Goal: Find specific page/section

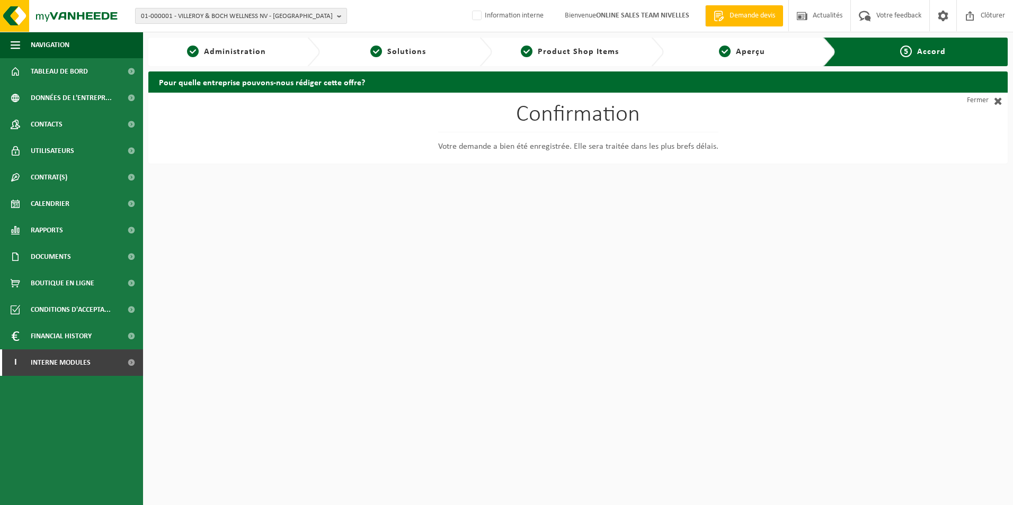
click at [208, 15] on span "01-000001 - VILLEROY & BOCH WELLNESS NV - ROESELARE" at bounding box center [237, 16] width 192 height 16
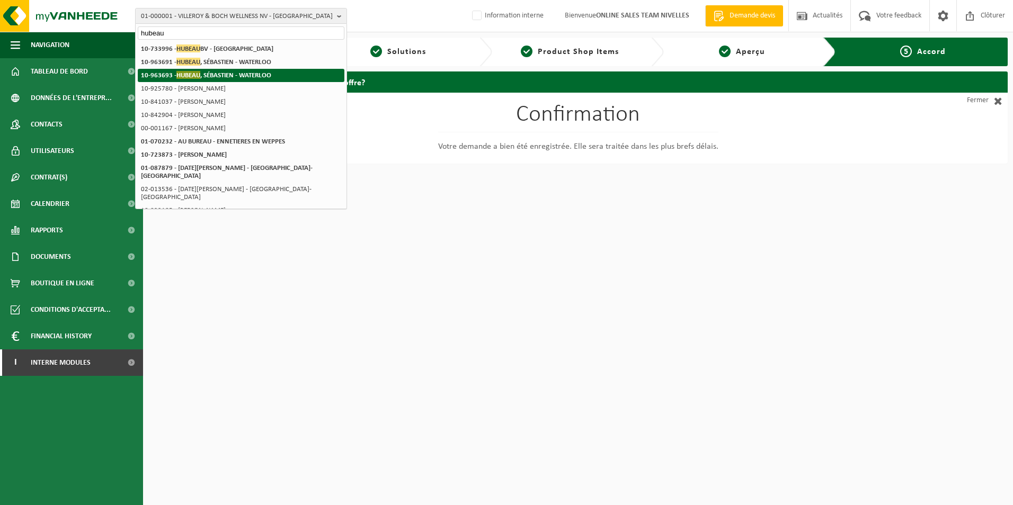
type input "hubeau"
click at [240, 76] on strong "10-963693 - HUBEAU , SÉBASTIEN - WATERLOO" at bounding box center [206, 75] width 130 height 8
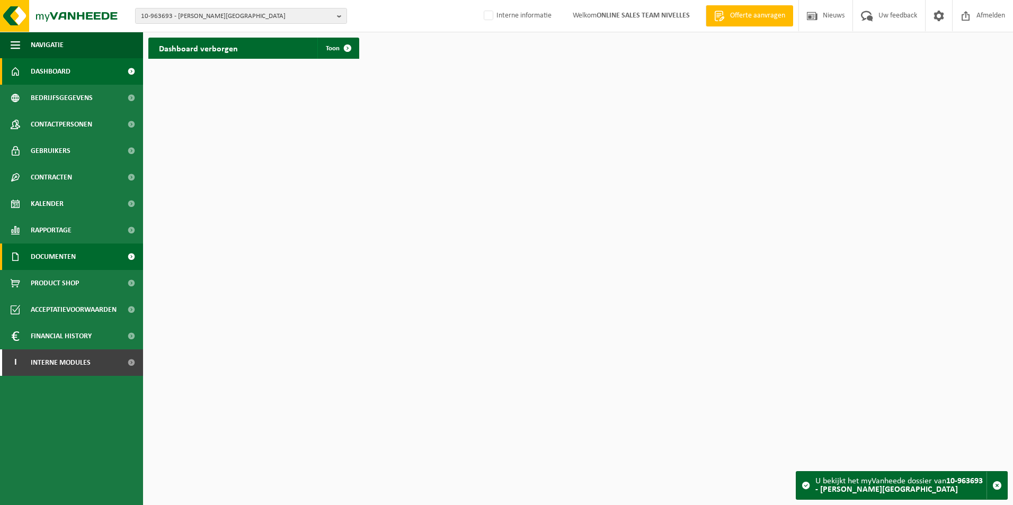
click at [74, 257] on span "Documenten" at bounding box center [53, 257] width 45 height 26
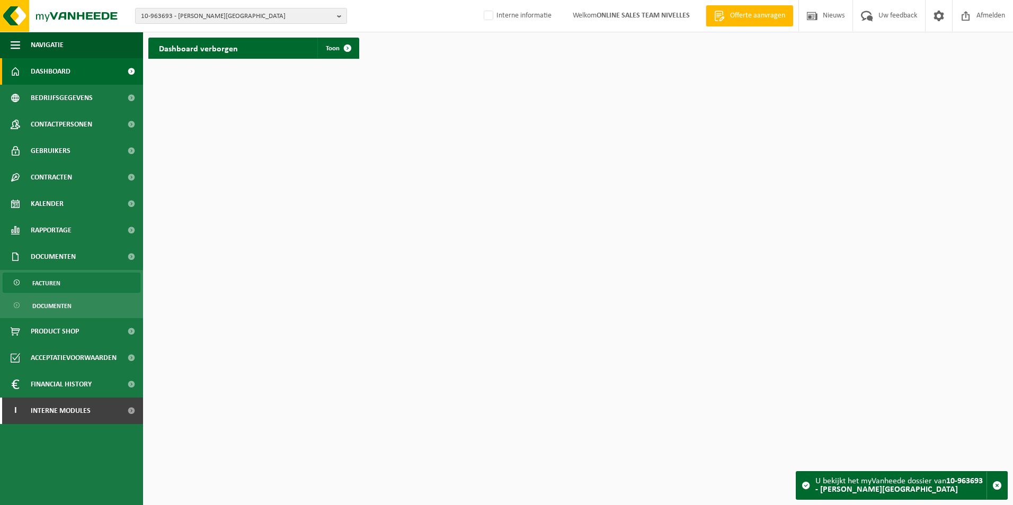
click at [64, 279] on link "Facturen" at bounding box center [72, 283] width 138 height 20
